Goal: Entertainment & Leisure: Browse casually

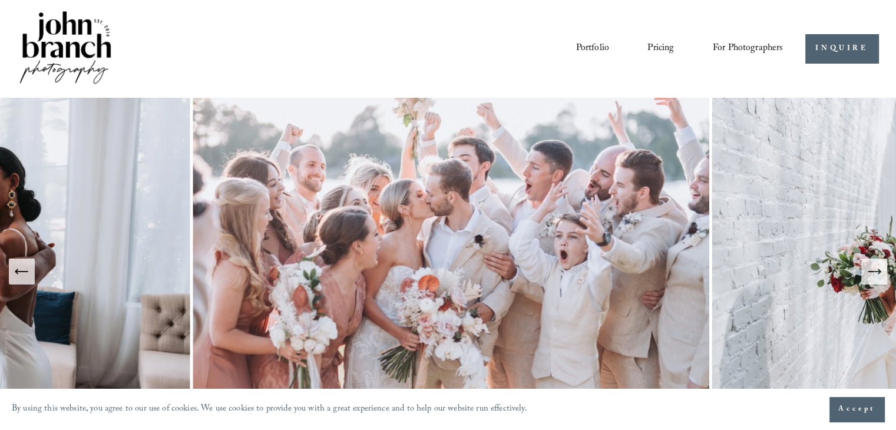
click at [872, 267] on icon "Next Slide" at bounding box center [874, 271] width 17 height 17
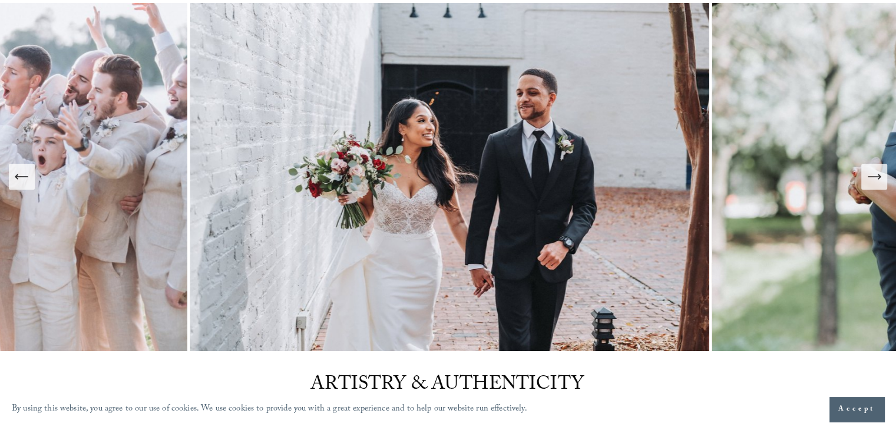
scroll to position [98, 0]
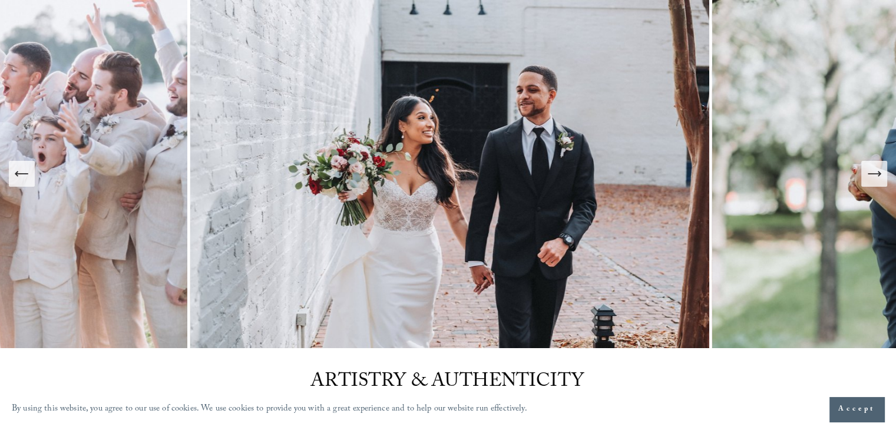
click at [876, 186] on button "Next Slide" at bounding box center [875, 174] width 26 height 26
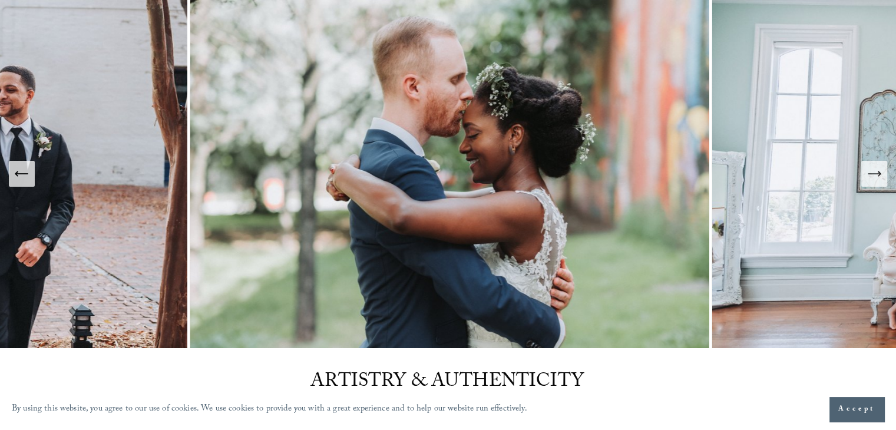
click at [875, 182] on button "Next Slide" at bounding box center [875, 174] width 26 height 26
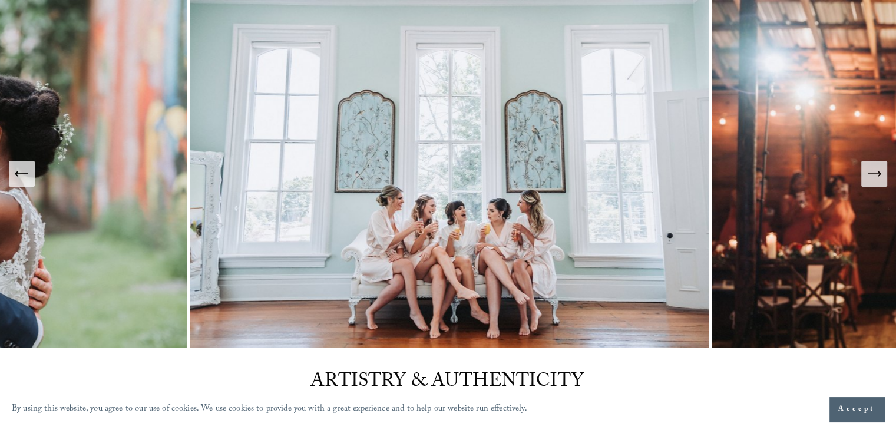
click at [875, 182] on button "Next Slide" at bounding box center [875, 174] width 26 height 26
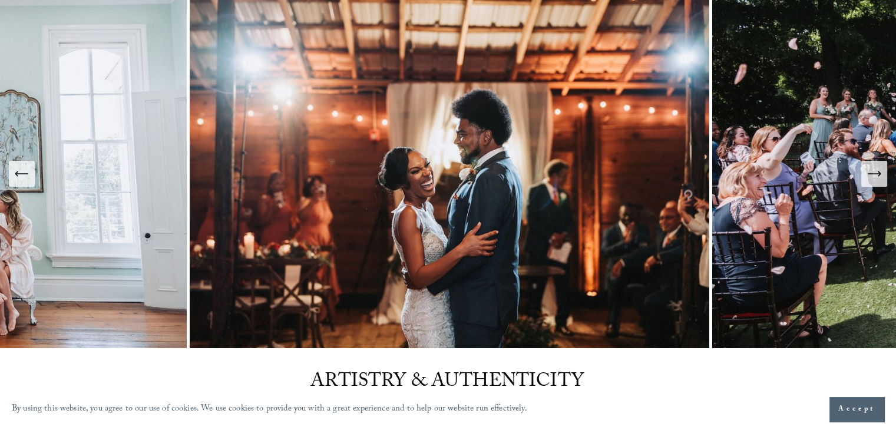
click at [878, 177] on icon "Next Slide" at bounding box center [874, 174] width 17 height 17
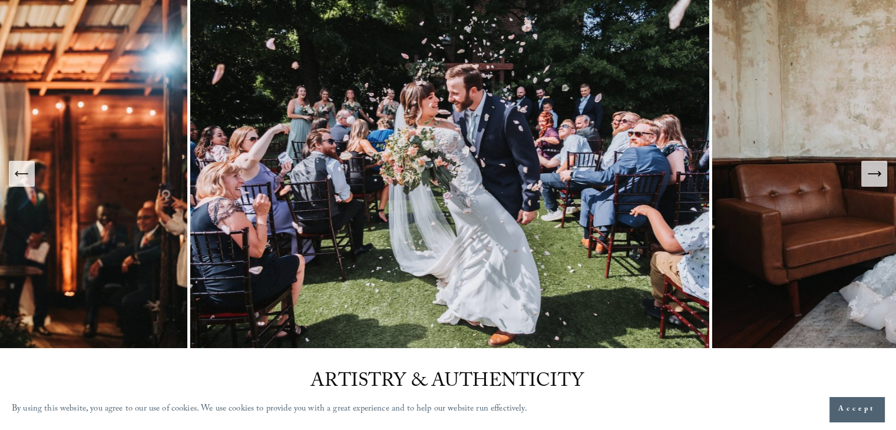
click at [878, 177] on icon "Next Slide" at bounding box center [874, 174] width 17 height 17
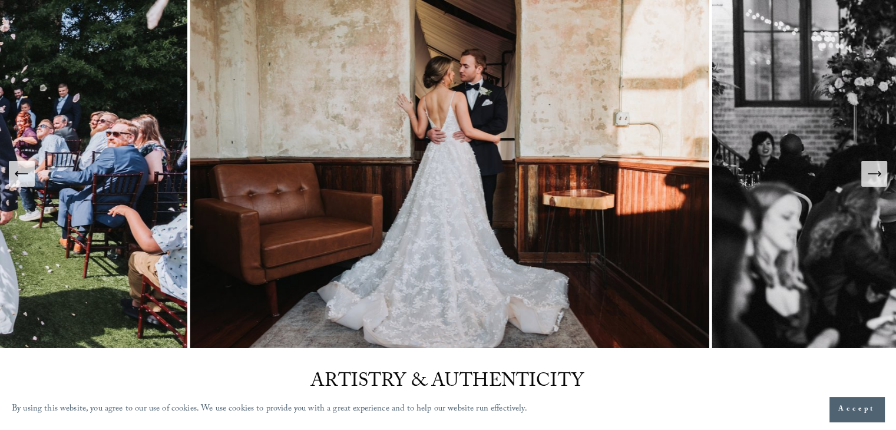
click at [879, 177] on icon "Next Slide" at bounding box center [874, 174] width 17 height 17
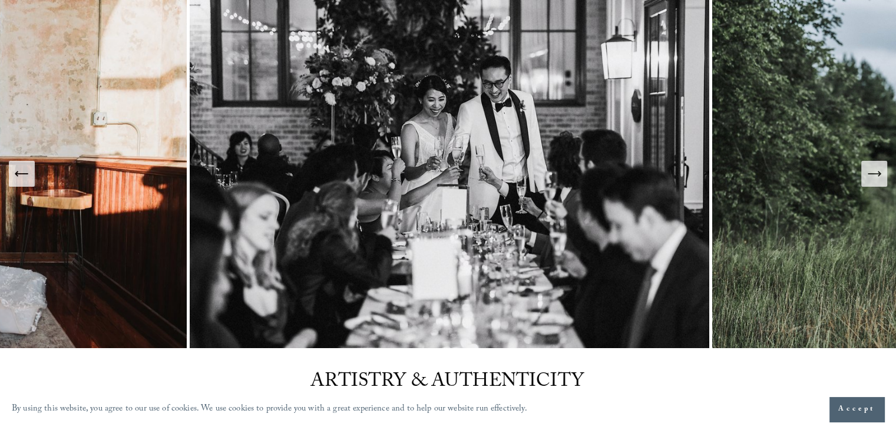
click at [879, 177] on icon "Next Slide" at bounding box center [874, 174] width 17 height 17
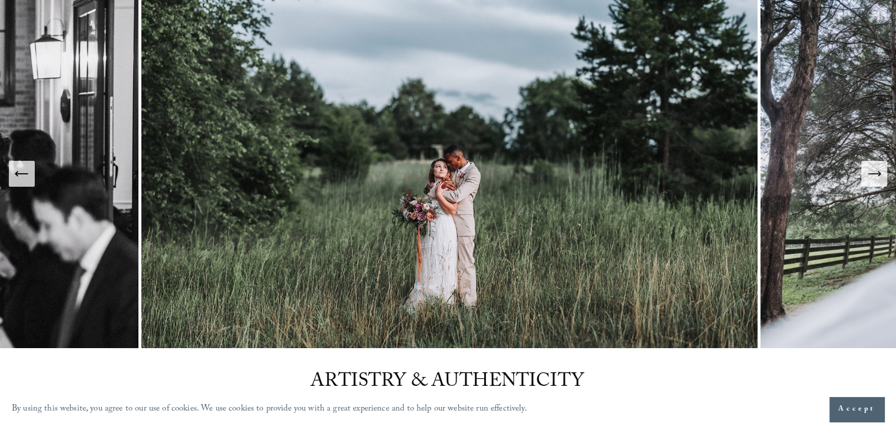
click at [879, 177] on icon "Next Slide" at bounding box center [874, 174] width 17 height 17
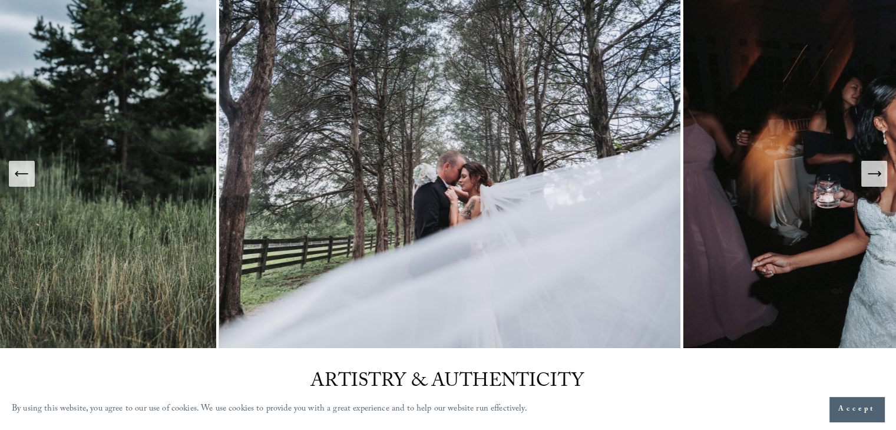
click at [879, 177] on icon "Next Slide" at bounding box center [874, 174] width 17 height 17
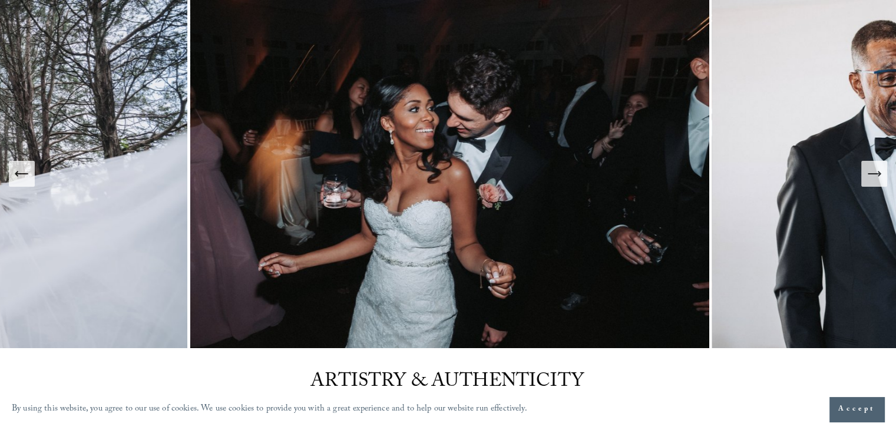
click at [879, 177] on icon "Next Slide" at bounding box center [874, 174] width 17 height 17
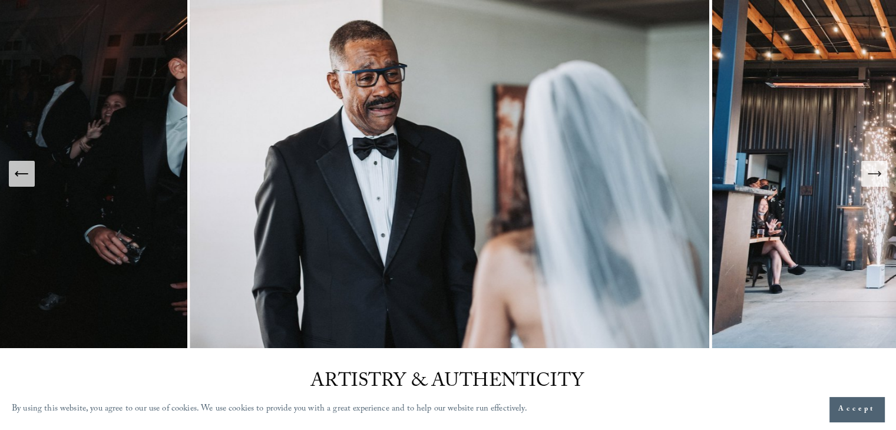
click at [879, 177] on icon "Next Slide" at bounding box center [874, 174] width 17 height 17
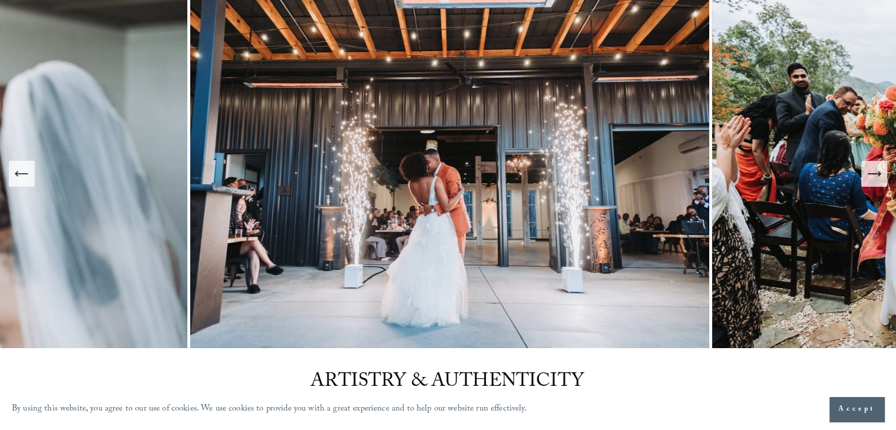
click at [879, 177] on icon "Next Slide" at bounding box center [874, 174] width 17 height 17
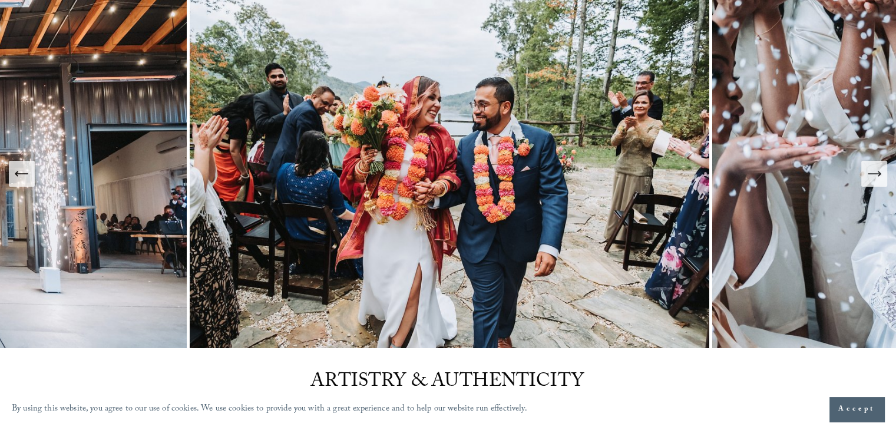
click at [879, 178] on icon "Next Slide" at bounding box center [874, 174] width 17 height 17
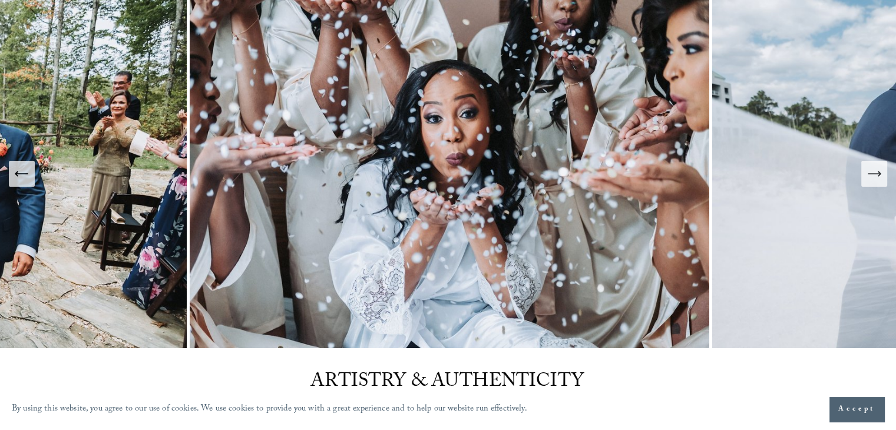
click at [879, 177] on icon "Next Slide" at bounding box center [874, 174] width 17 height 17
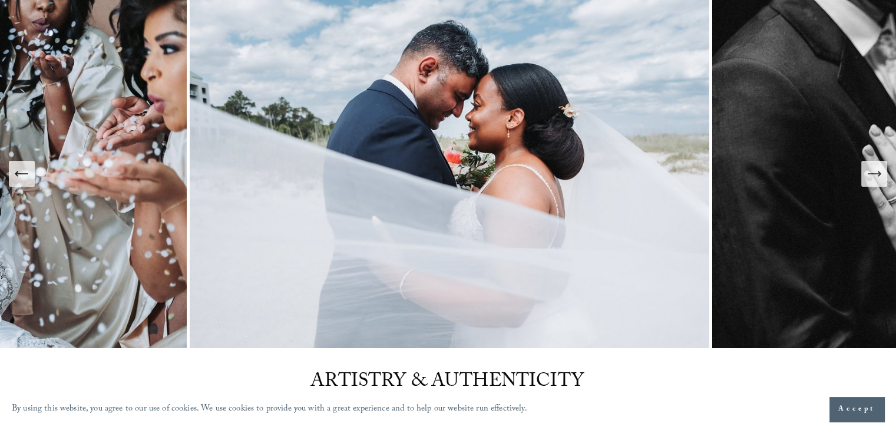
click at [879, 177] on icon "Next Slide" at bounding box center [874, 174] width 17 height 17
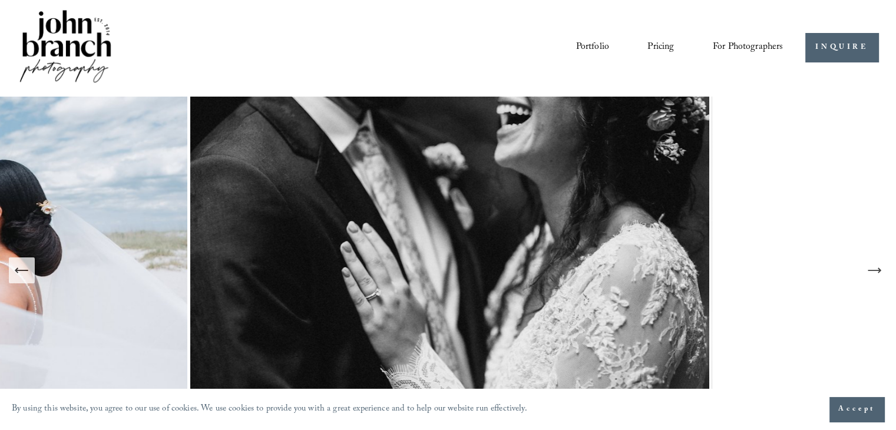
scroll to position [0, 0]
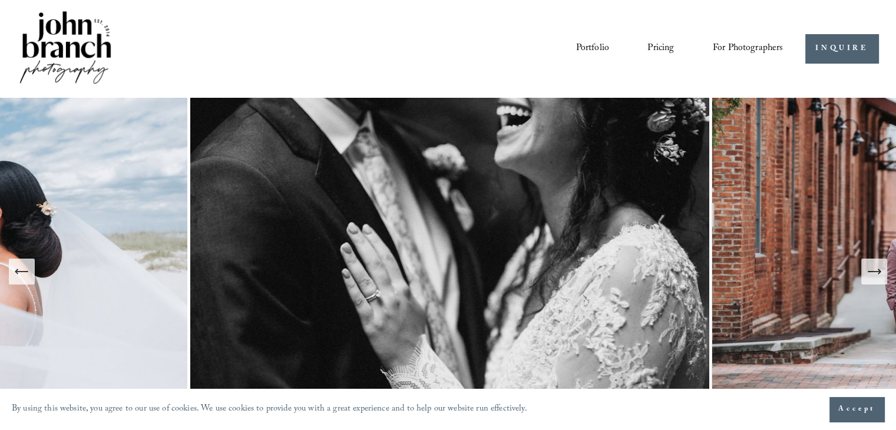
click at [870, 279] on button "Next Slide" at bounding box center [875, 272] width 26 height 26
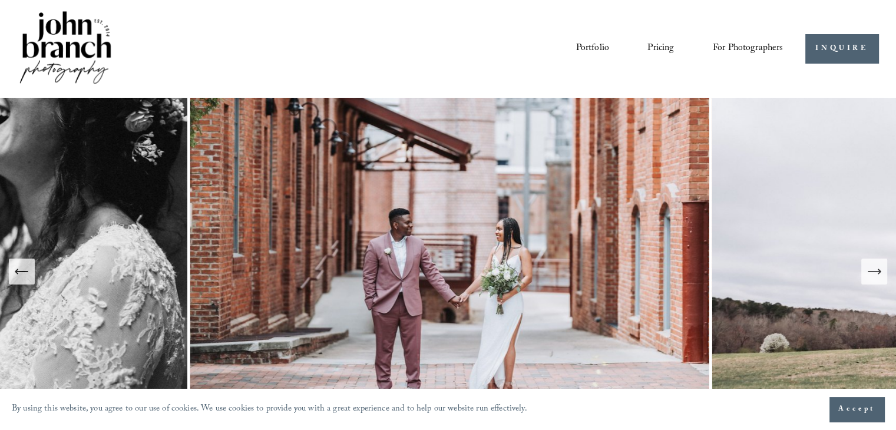
click at [868, 279] on icon "Next Slide" at bounding box center [874, 271] width 17 height 17
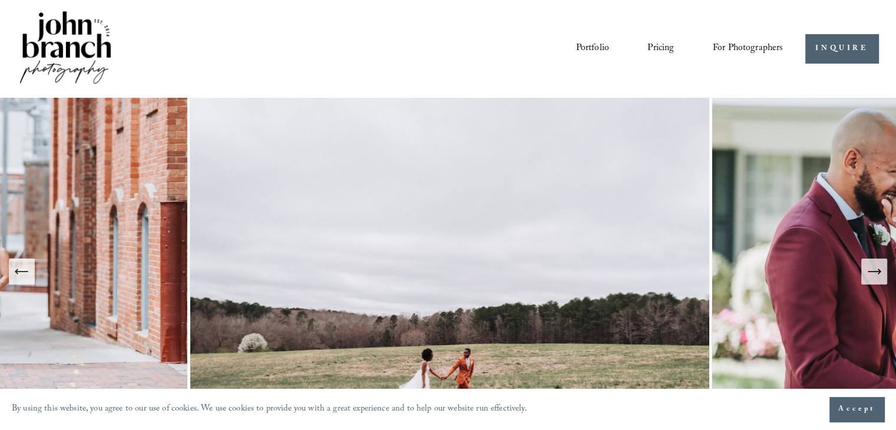
click at [868, 279] on icon "Next Slide" at bounding box center [874, 271] width 17 height 17
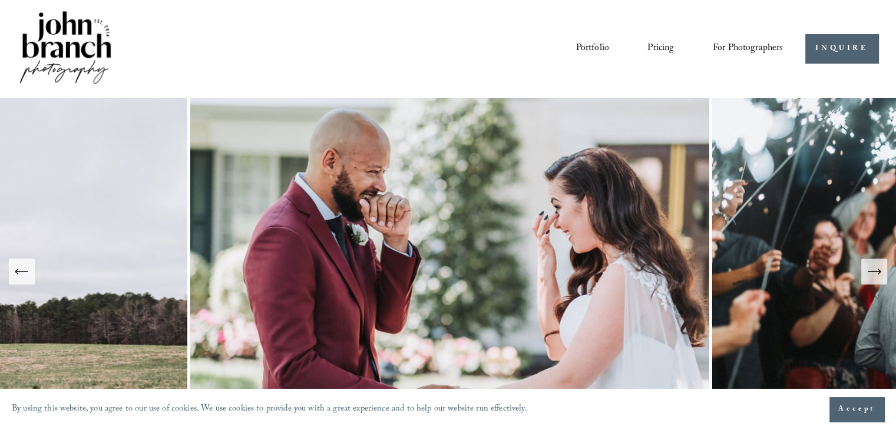
click at [868, 278] on icon "Next Slide" at bounding box center [874, 271] width 17 height 17
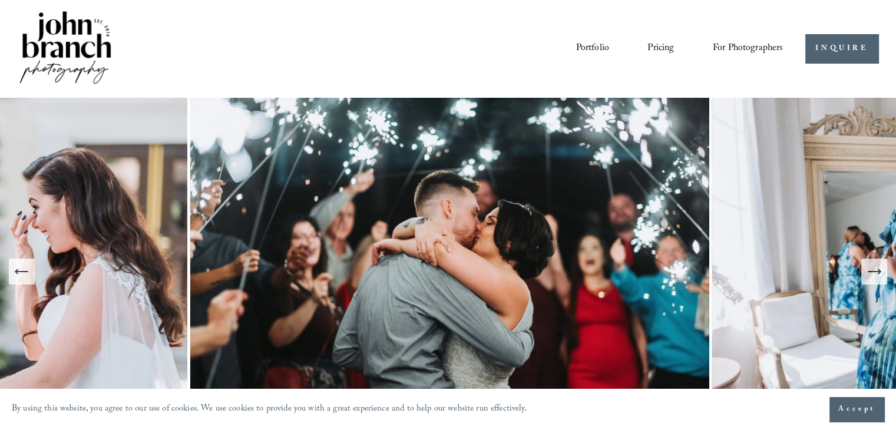
click at [869, 270] on icon "Next Slide" at bounding box center [874, 271] width 17 height 17
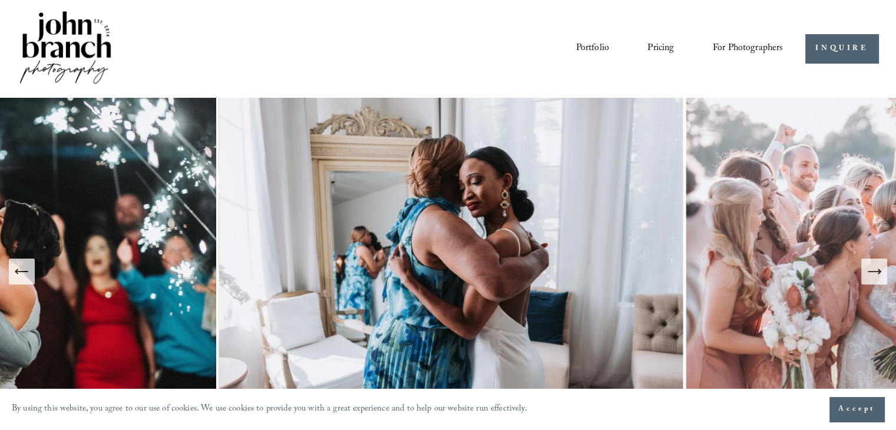
click at [869, 272] on icon "Next Slide" at bounding box center [874, 272] width 12 height 0
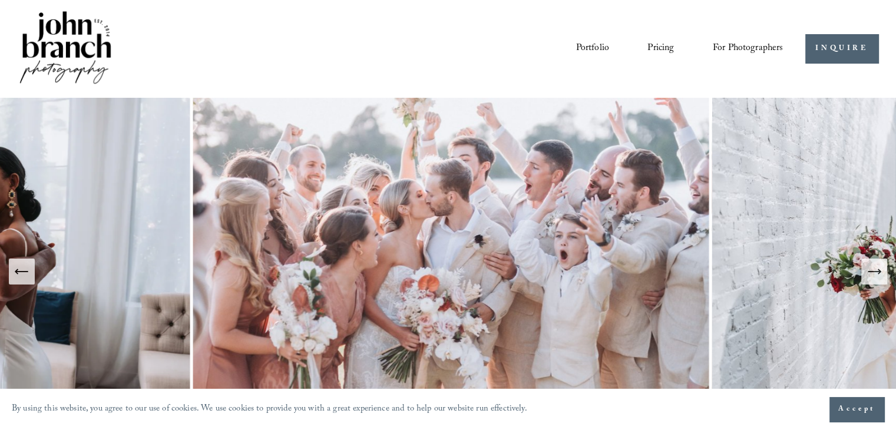
click at [869, 275] on icon "Next Slide" at bounding box center [874, 271] width 17 height 17
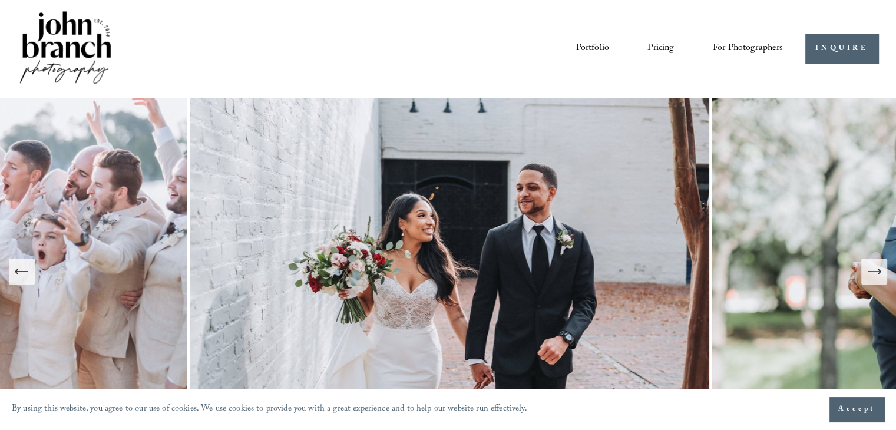
click at [869, 275] on icon "Next Slide" at bounding box center [874, 271] width 17 height 17
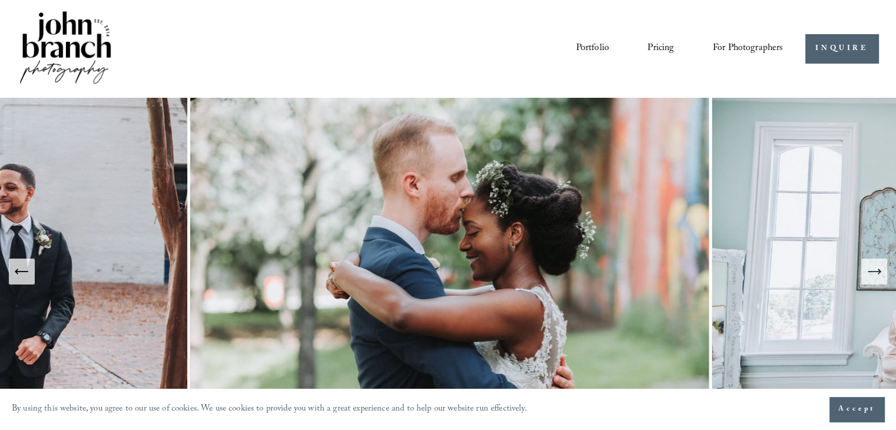
click at [879, 282] on button "Next Slide" at bounding box center [875, 272] width 26 height 26
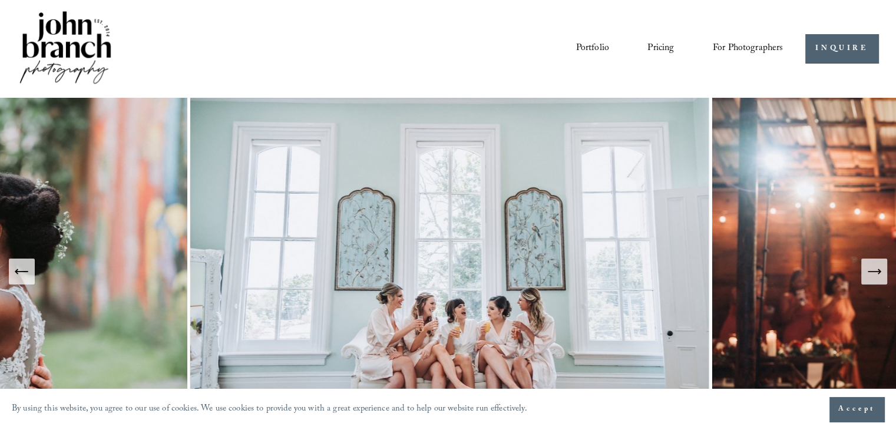
click at [879, 282] on button "Next Slide" at bounding box center [875, 272] width 26 height 26
